Goal: Transaction & Acquisition: Purchase product/service

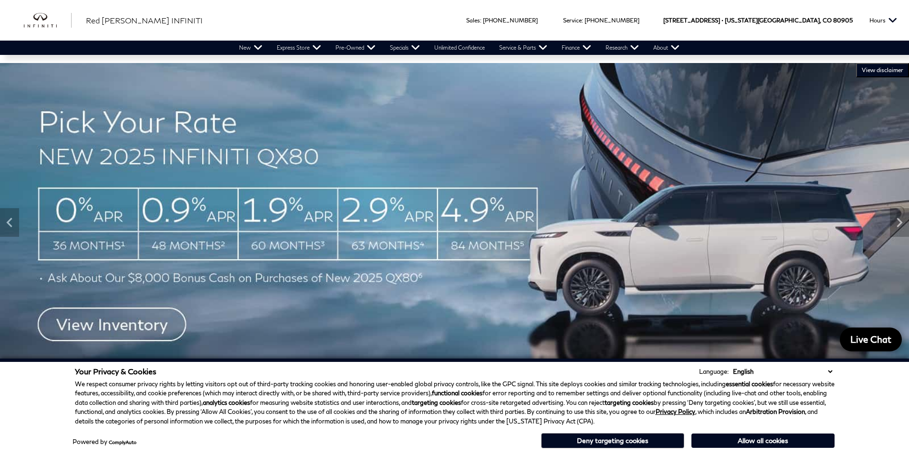
click at [830, 371] on select "English Spanish / Español English / [GEOGRAPHIC_DATA] Korean / 한국어 Vietnamese /…" at bounding box center [783, 372] width 104 height 10
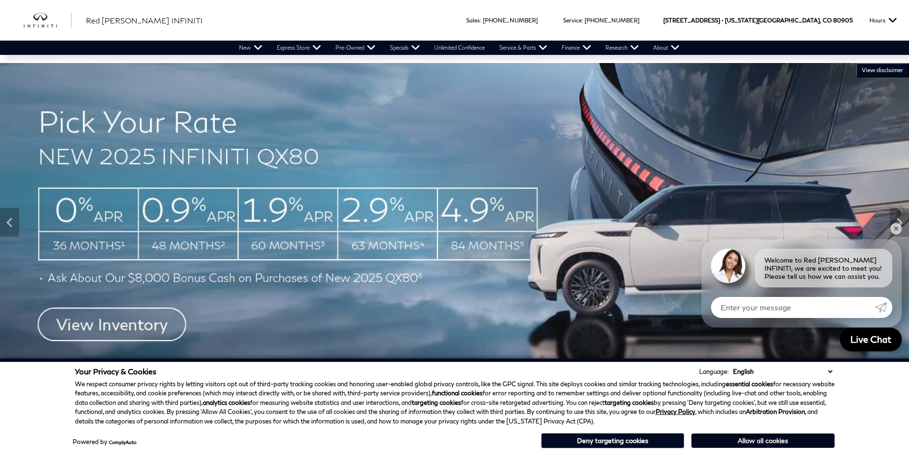
click at [753, 439] on button "Allow all cookies" at bounding box center [763, 440] width 143 height 14
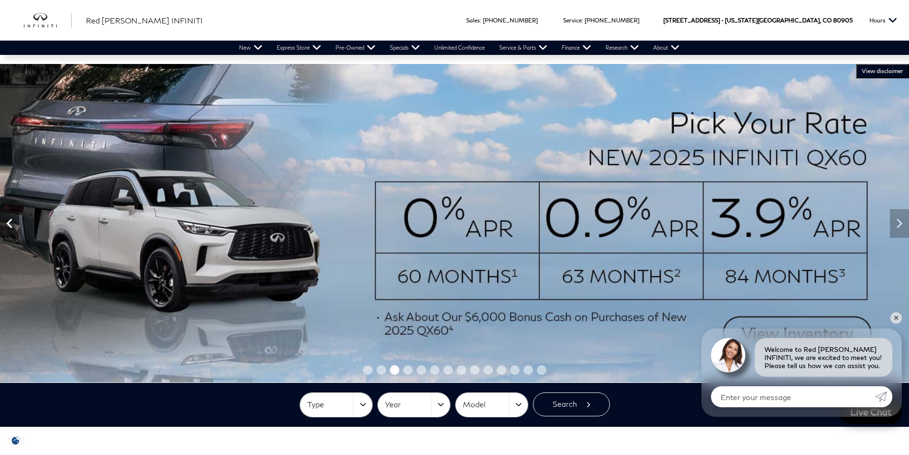
click at [10, 227] on icon "Previous" at bounding box center [9, 223] width 19 height 19
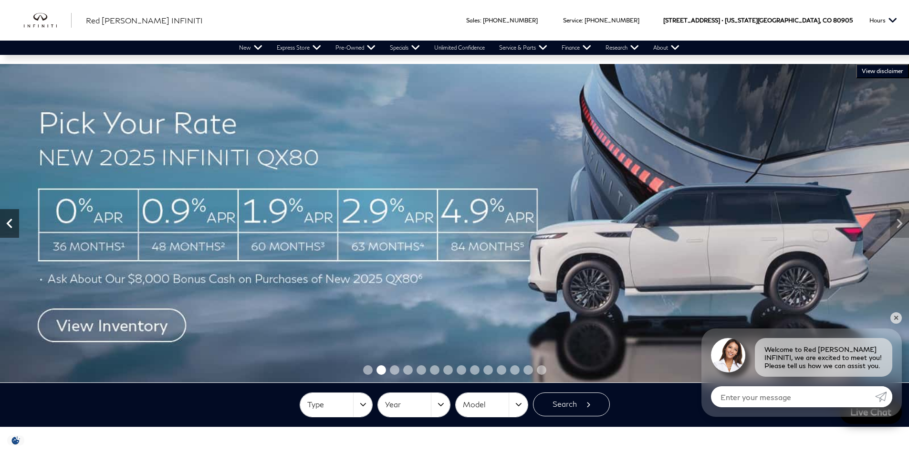
click at [10, 227] on icon "Previous" at bounding box center [9, 223] width 19 height 19
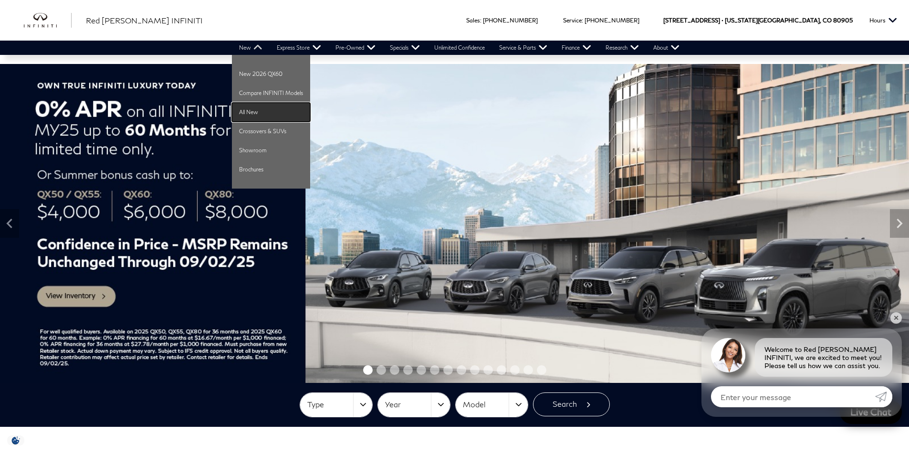
click at [261, 109] on link "All New" at bounding box center [271, 112] width 78 height 19
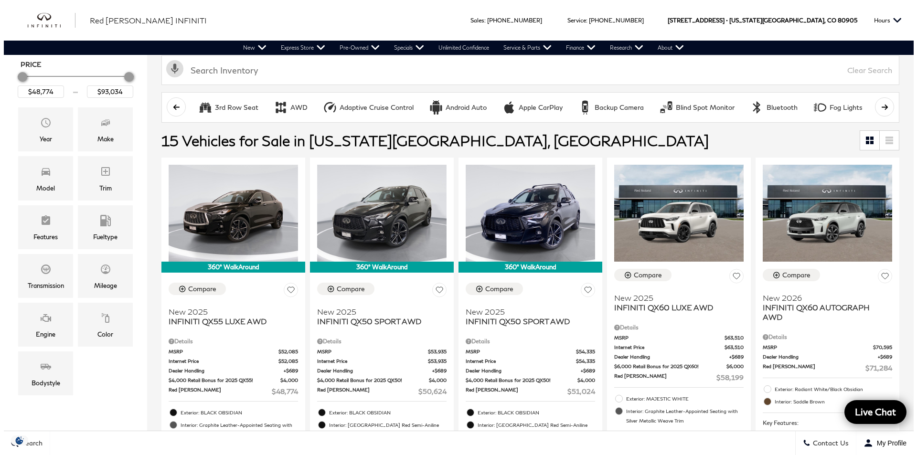
scroll to position [95, 0]
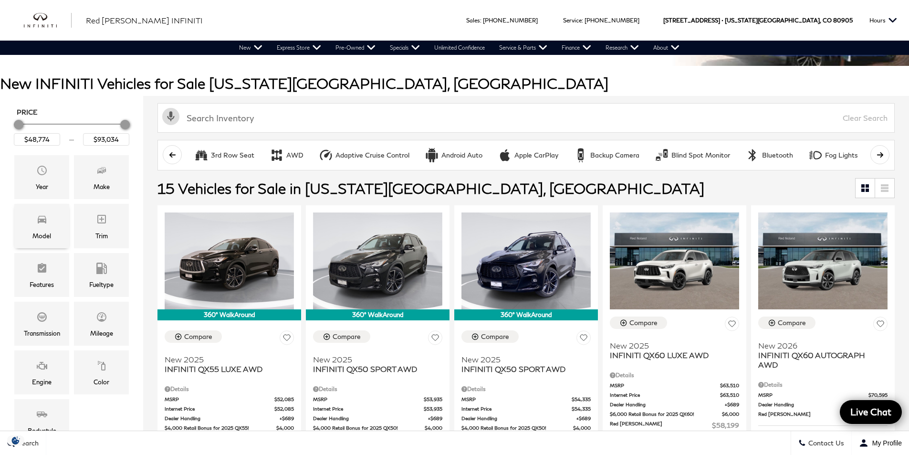
click at [50, 232] on div "Model" at bounding box center [41, 236] width 19 height 11
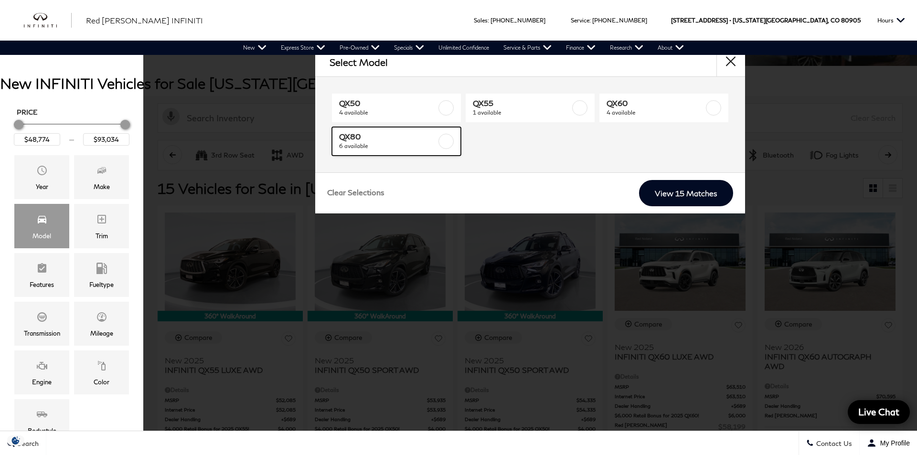
click at [401, 139] on span "QX80" at bounding box center [387, 137] width 97 height 10
type input "$85,389"
checkbox input "true"
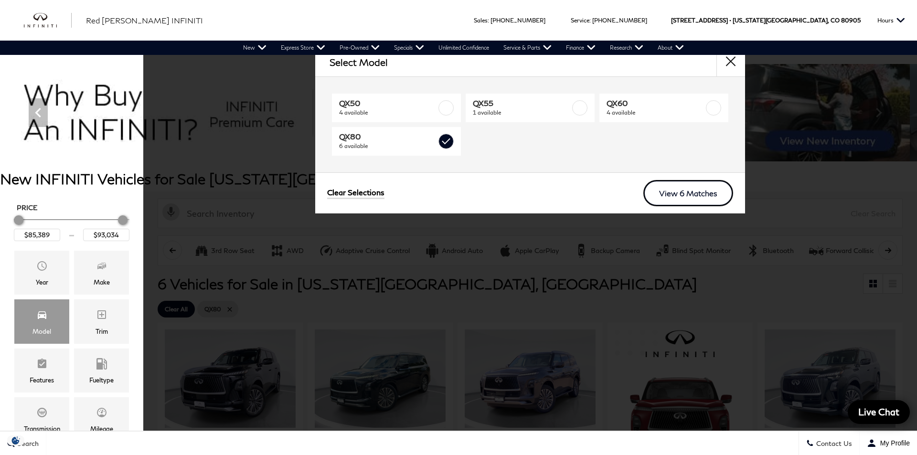
click at [704, 197] on link "View 6 Matches" at bounding box center [688, 193] width 90 height 26
